Goal: Information Seeking & Learning: Learn about a topic

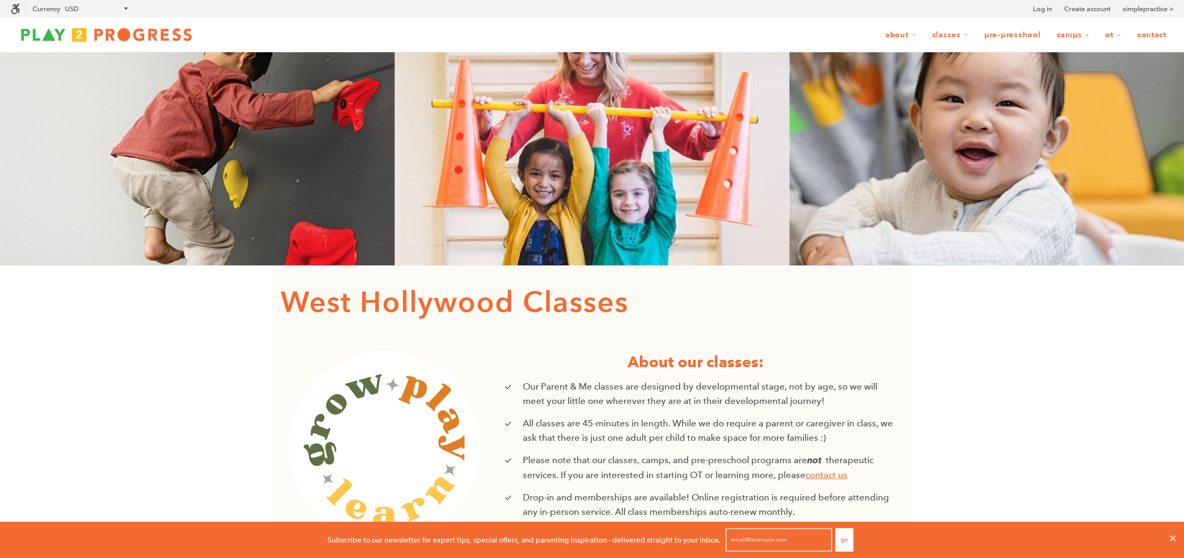
scroll to position [1, 1]
click at [1173, 536] on icon at bounding box center [1174, 538] width 6 height 6
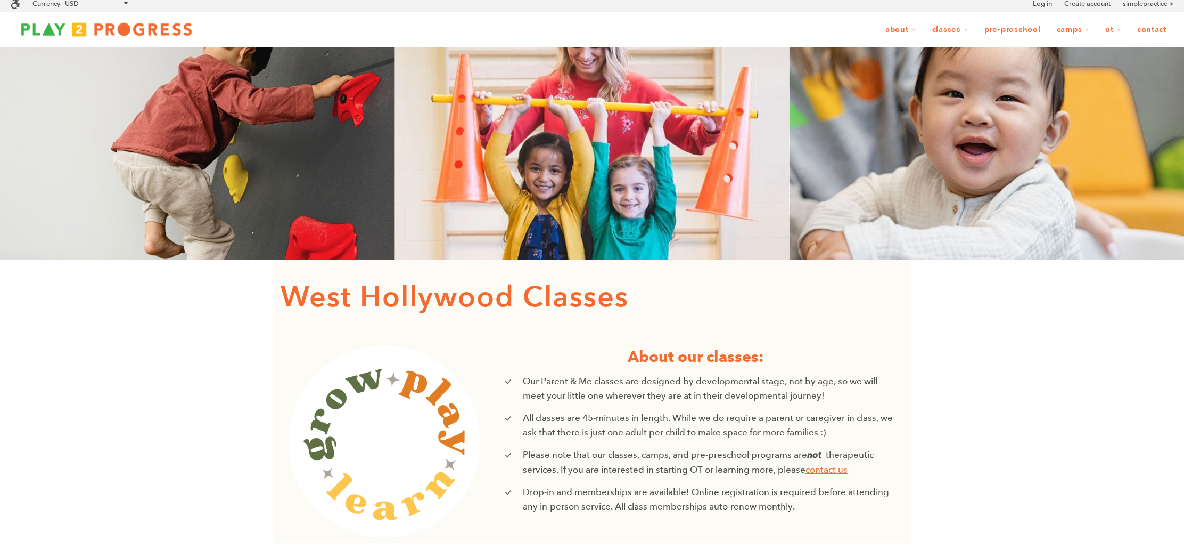
scroll to position [7, 0]
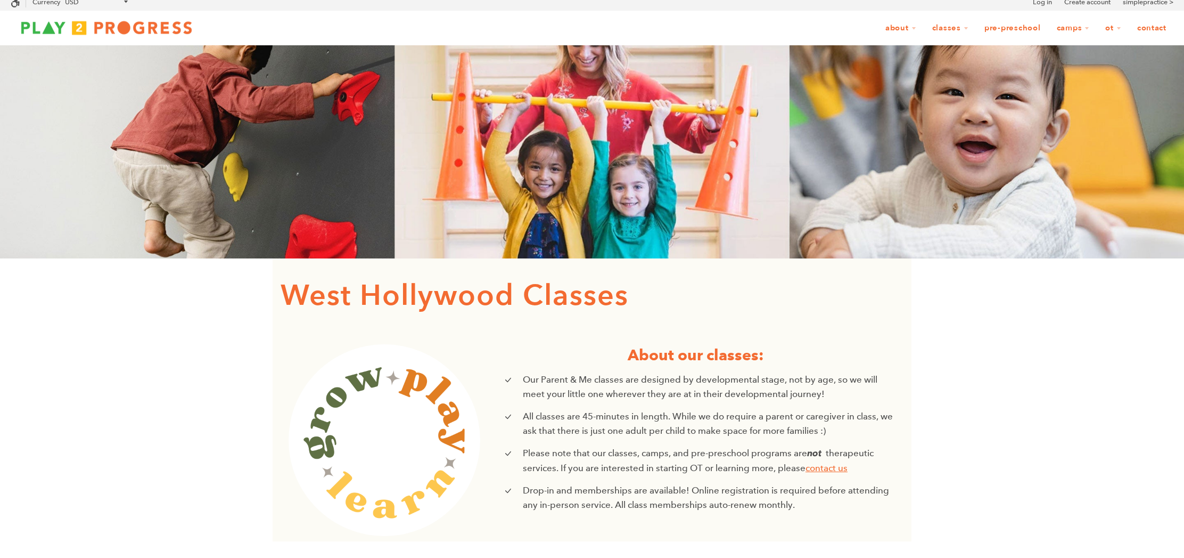
click at [1017, 26] on link "Pre-Preschool" at bounding box center [1013, 28] width 70 height 20
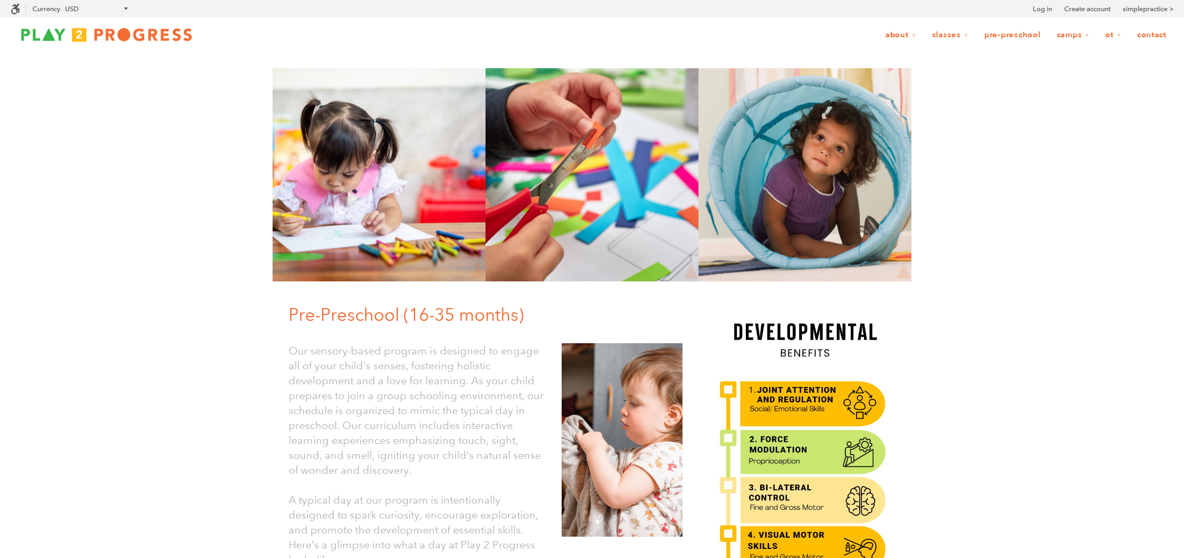
scroll to position [1, 1]
click at [1016, 35] on link "Pre-Preschool" at bounding box center [1013, 35] width 70 height 20
click at [950, 87] on link "[PERSON_NAME]" at bounding box center [973, 84] width 95 height 23
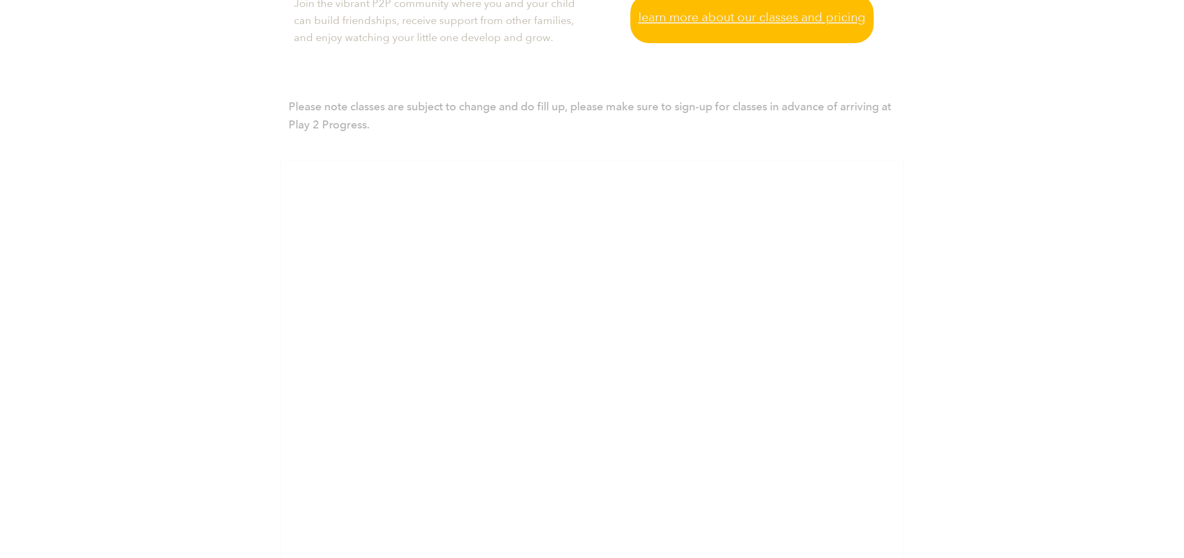
scroll to position [592, 0]
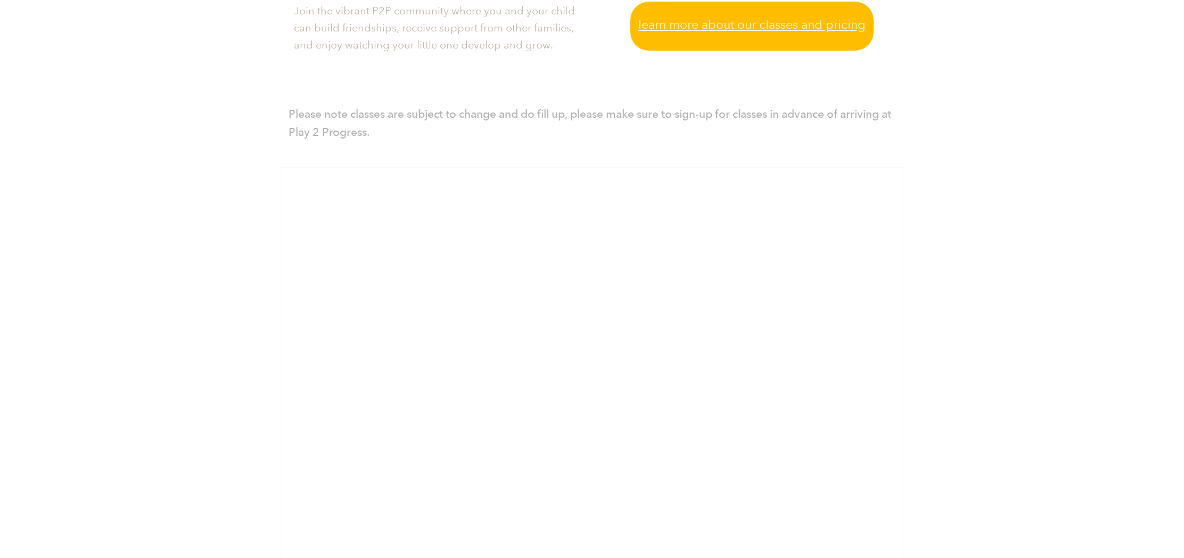
scroll to position [0, 0]
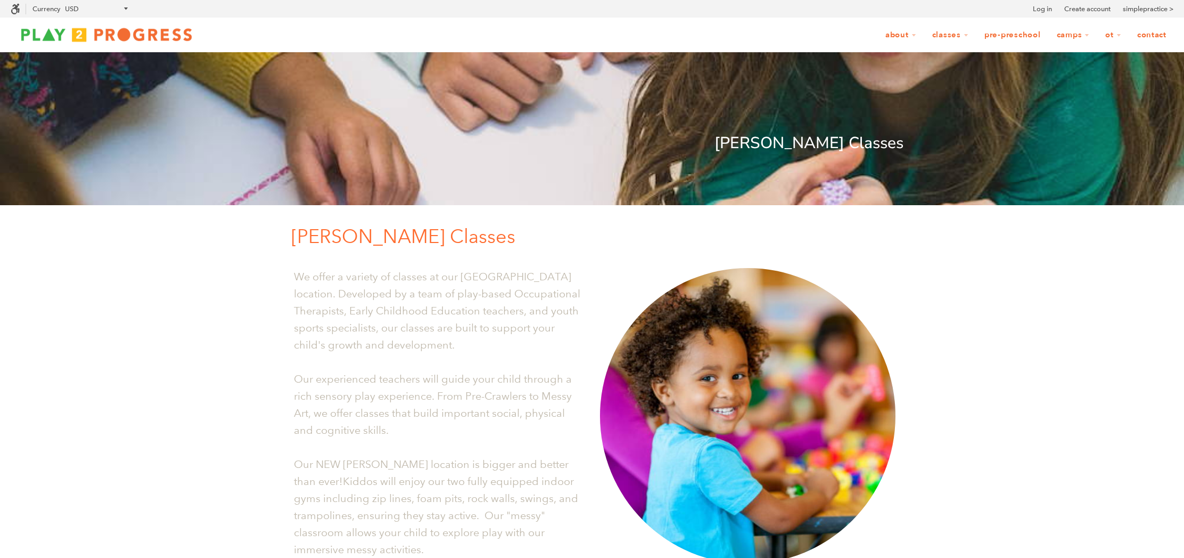
click at [1017, 35] on link "Pre-Preschool" at bounding box center [1013, 35] width 70 height 20
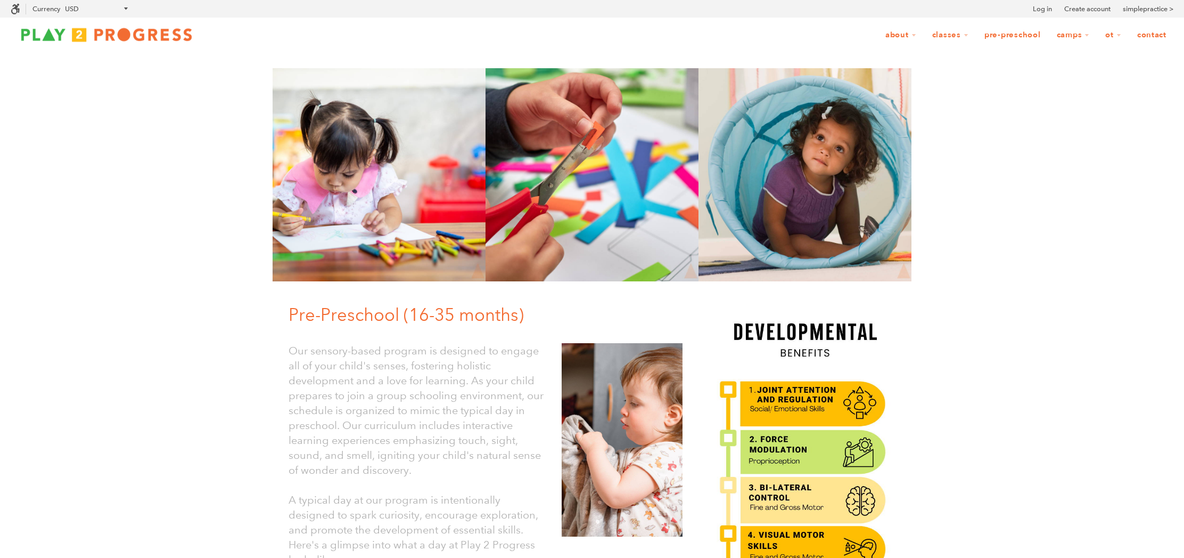
scroll to position [1, 1]
click at [951, 87] on link "[PERSON_NAME]" at bounding box center [973, 84] width 95 height 23
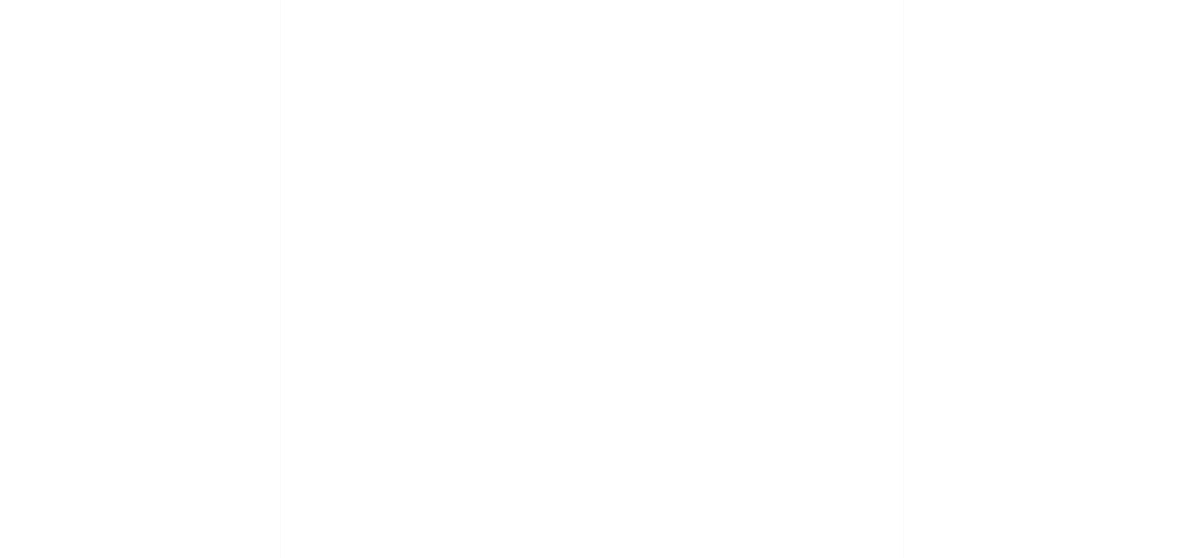
scroll to position [997, 0]
